Goal: Check status: Check status

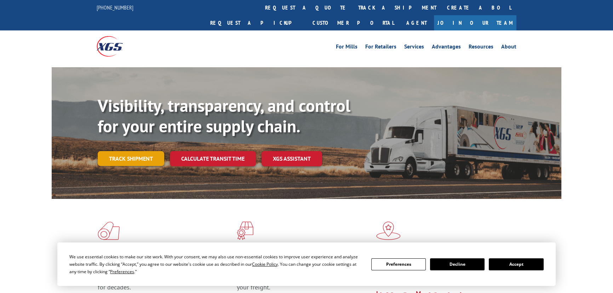
click at [128, 151] on link "Track shipment" at bounding box center [131, 158] width 67 height 15
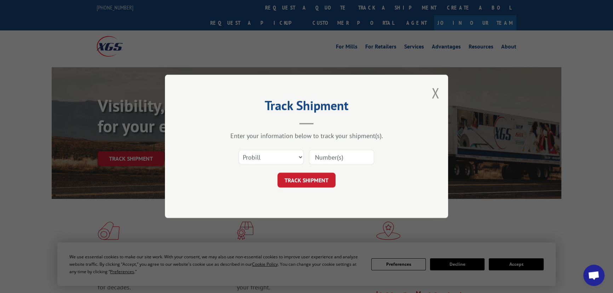
click at [323, 155] on input at bounding box center [341, 157] width 65 height 15
click at [289, 159] on select "Select category... Probill BOL PO" at bounding box center [271, 157] width 65 height 15
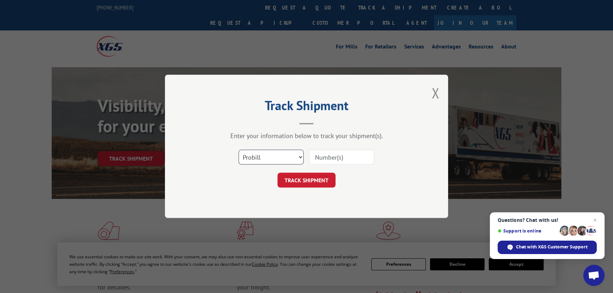
select select "bol"
click at [239, 150] on select "Select category... Probill BOL PO" at bounding box center [271, 157] width 65 height 15
click at [325, 152] on input at bounding box center [341, 157] width 65 height 15
paste input "0894524626"
type input "0894524626"
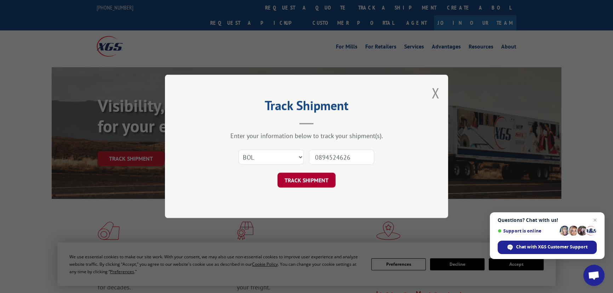
click at [304, 181] on button "TRACK SHIPMENT" at bounding box center [307, 180] width 58 height 15
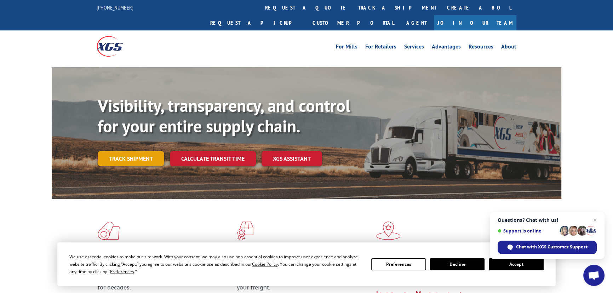
click at [140, 151] on link "Track shipment" at bounding box center [131, 158] width 67 height 15
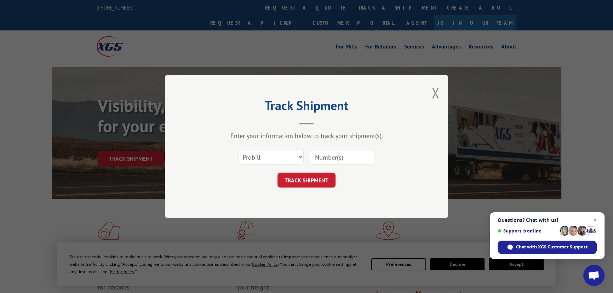
click at [335, 152] on input at bounding box center [341, 157] width 65 height 15
paste input "330839866"
type input "330839866"
click at [311, 179] on button "TRACK SHIPMENT" at bounding box center [307, 180] width 58 height 15
